Goal: Task Accomplishment & Management: Manage account settings

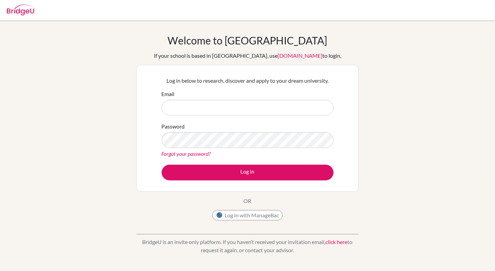
type input "[PERSON_NAME][EMAIL_ADDRESS][PERSON_NAME][DOMAIN_NAME]"
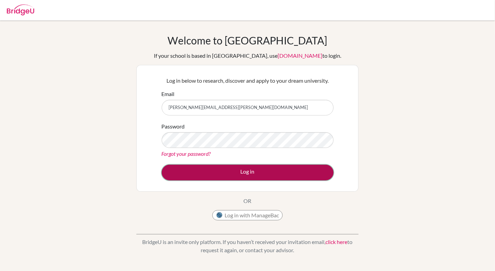
click at [247, 168] on button "Log in" at bounding box center [248, 173] width 172 height 16
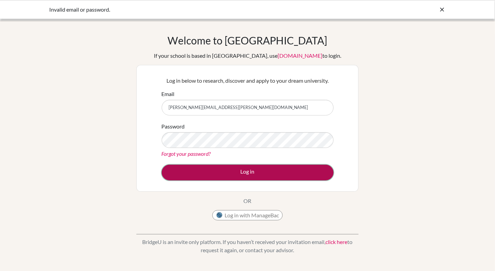
click at [217, 175] on button "Log in" at bounding box center [248, 173] width 172 height 16
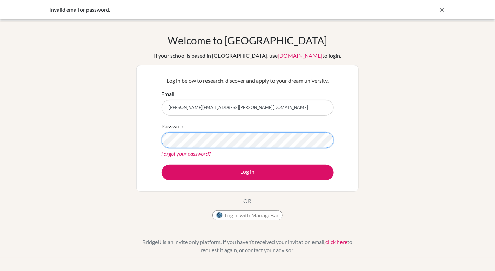
click at [162, 165] on button "Log in" at bounding box center [248, 173] width 172 height 16
